Goal: Find specific page/section: Find specific page/section

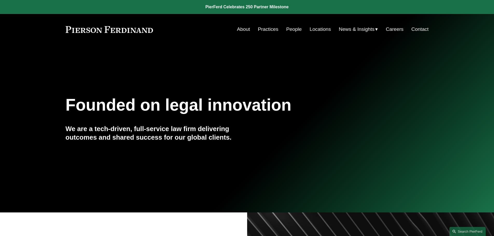
click at [280, 35] on div "Skip to Content About Practices People Locations" at bounding box center [247, 29] width 494 height 31
drag, startPoint x: 290, startPoint y: 30, endPoint x: 290, endPoint y: 32, distance: 2.6
click at [290, 31] on link "People" at bounding box center [294, 29] width 16 height 10
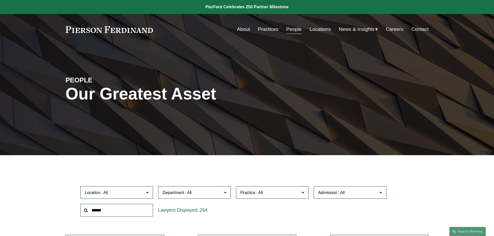
scroll to position [104, 0]
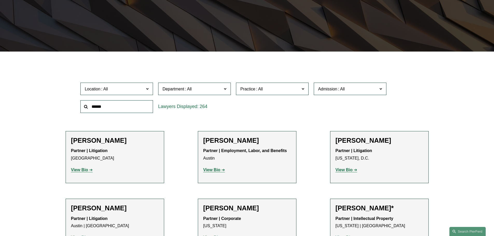
click at [95, 102] on input "text" at bounding box center [116, 106] width 73 height 13
type input "*****"
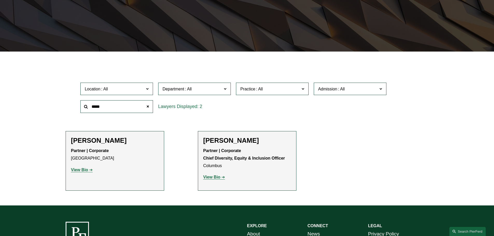
click at [84, 166] on div "Partner | Corporate Atlanta View Bio Location: [GEOGRAPHIC_DATA]; Department: C…" at bounding box center [115, 160] width 88 height 26
click at [86, 170] on strong "View Bio" at bounding box center [79, 170] width 17 height 4
